Goal: Find specific page/section: Find specific page/section

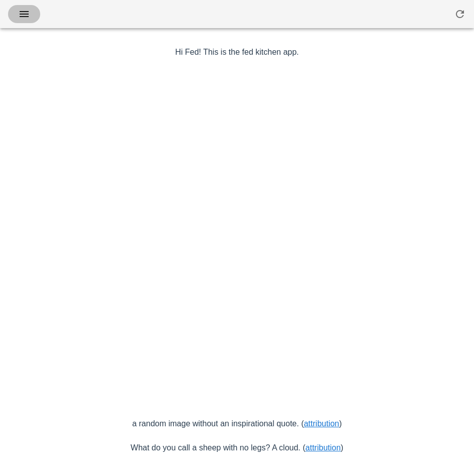
click at [22, 18] on icon "button" at bounding box center [24, 14] width 12 height 12
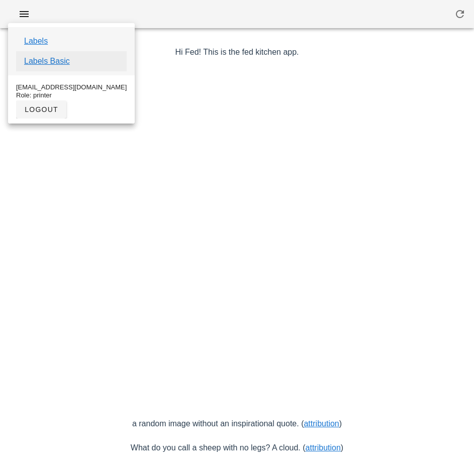
click at [39, 60] on link "Labels Basic" at bounding box center [47, 61] width 46 height 12
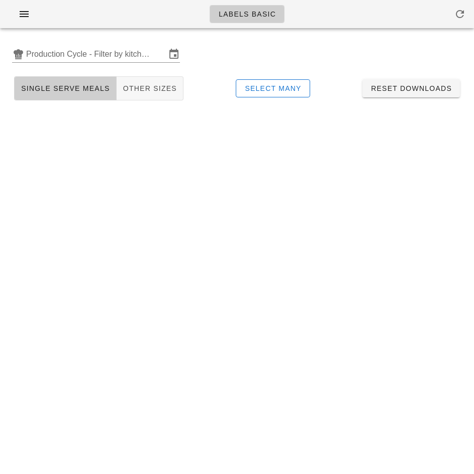
click at [148, 87] on span "Other Sizes" at bounding box center [150, 88] width 54 height 8
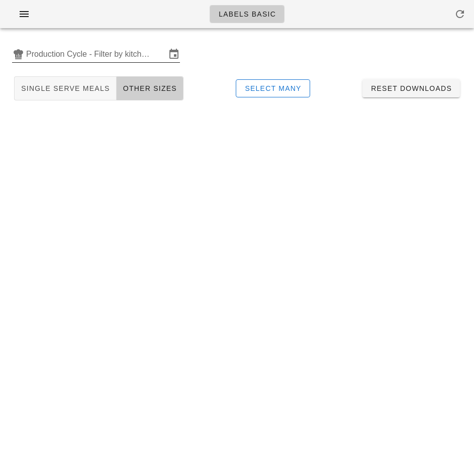
click at [65, 55] on input "Production Cycle - Filter by kitchen production schedules" at bounding box center [96, 54] width 140 height 16
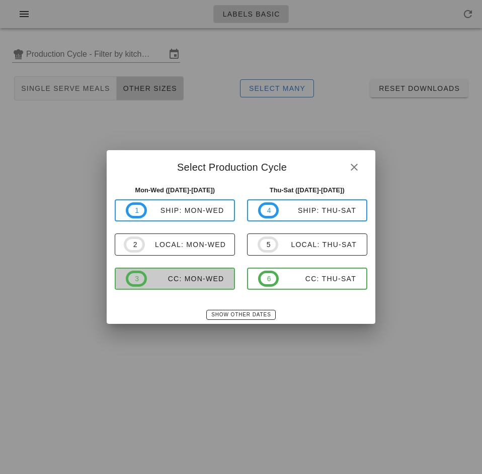
click at [169, 273] on span "3 CC: Mon-Wed" at bounding box center [175, 279] width 98 height 16
type input "CC: Mon-Wed ([DATE]-[DATE])"
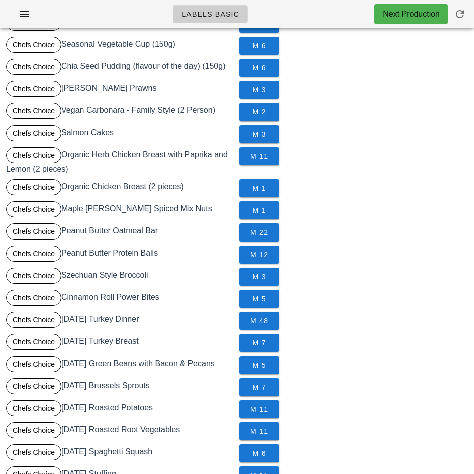
scroll to position [223, 0]
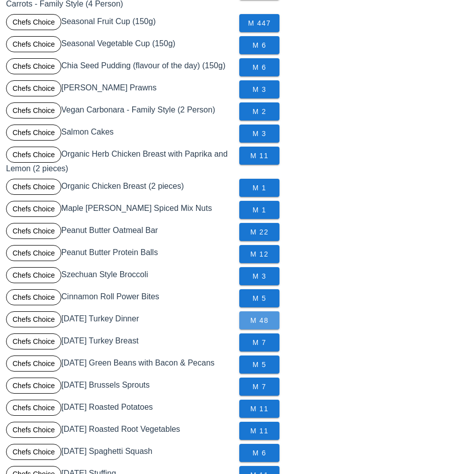
click at [261, 319] on span "M 48" at bounding box center [259, 321] width 24 height 8
